Goal: Task Accomplishment & Management: Complete application form

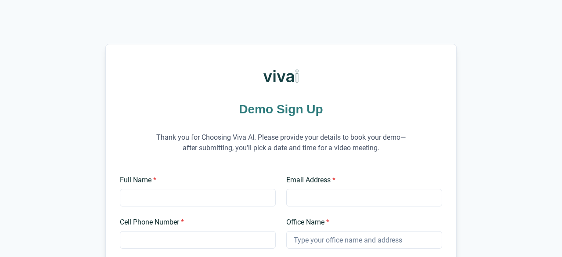
scroll to position [88, 0]
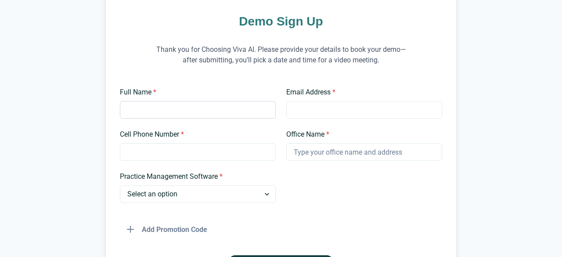
click at [160, 113] on input "Full Name *" at bounding box center [198, 110] width 156 height 18
type input "l"
type input "[PERSON_NAME]"
click at [312, 117] on input "Email Address *" at bounding box center [364, 110] width 156 height 18
type input "t"
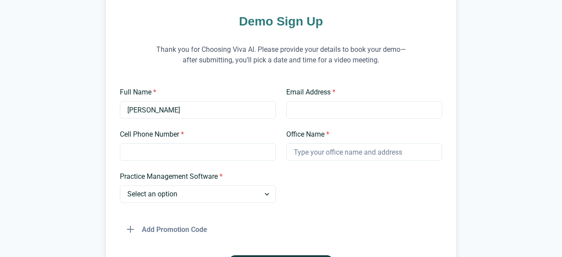
paste input "07488 234187"
type input "07488 234187"
click at [158, 151] on input "Cell Phone Number *" at bounding box center [198, 152] width 156 height 18
paste input "07488 234187"
type input "07488 234187"
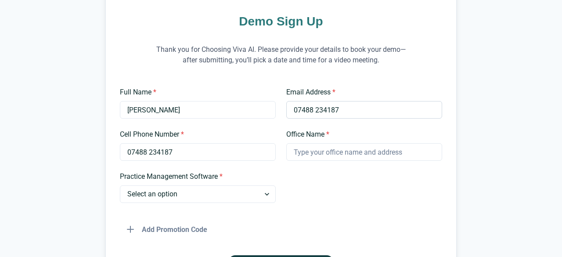
drag, startPoint x: 341, startPoint y: 114, endPoint x: 289, endPoint y: 111, distance: 52.3
click at [289, 111] on input "07488 234187" at bounding box center [364, 110] width 156 height 18
paste input "[EMAIL_ADDRESS][DOMAIN_NAME]"
type input "[EMAIL_ADDRESS][DOMAIN_NAME]"
click at [329, 156] on input "Office Name *" at bounding box center [364, 152] width 156 height 18
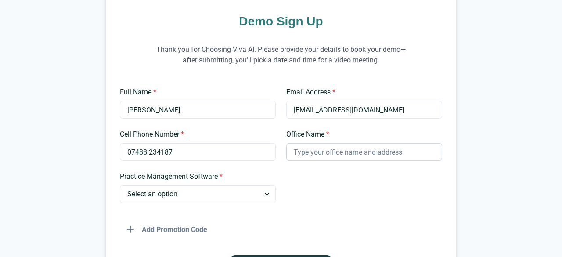
click at [325, 154] on input "Office Name *" at bounding box center [364, 152] width 156 height 18
type input "[PERSON_NAME]"
click at [172, 199] on select "Select an option Dentrix Open Dental EagleSoft Denticon Other" at bounding box center [198, 194] width 156 height 18
select select "Dentrix"
click at [120, 185] on select "Select an option Dentrix Open Dental EagleSoft Denticon Other" at bounding box center [198, 194] width 156 height 18
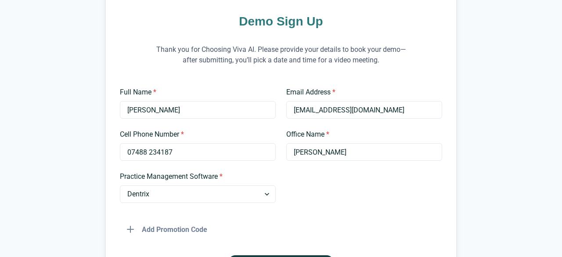
scroll to position [176, 0]
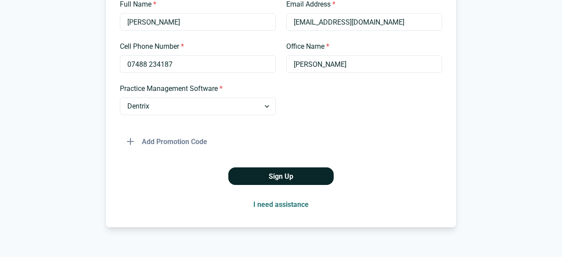
click at [268, 178] on button "Sign Up" at bounding box center [280, 176] width 105 height 18
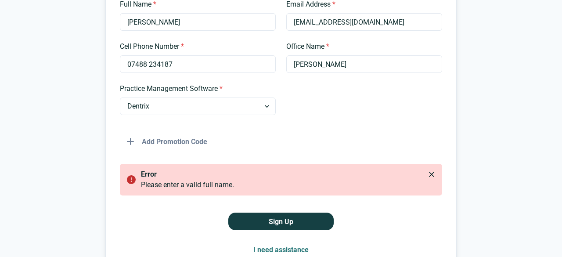
scroll to position [0, 0]
